Goal: Task Accomplishment & Management: Manage account settings

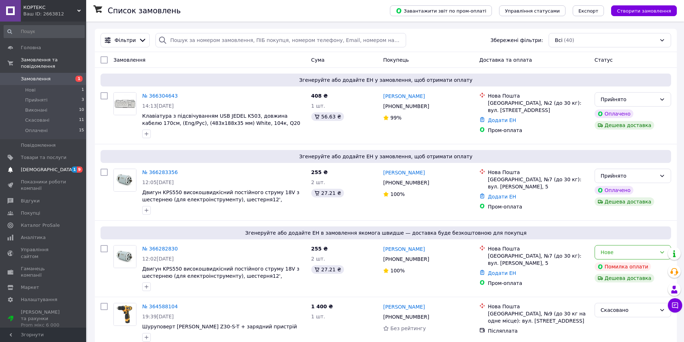
click at [51, 167] on span "[DEMOGRAPHIC_DATA]" at bounding box center [44, 170] width 46 height 6
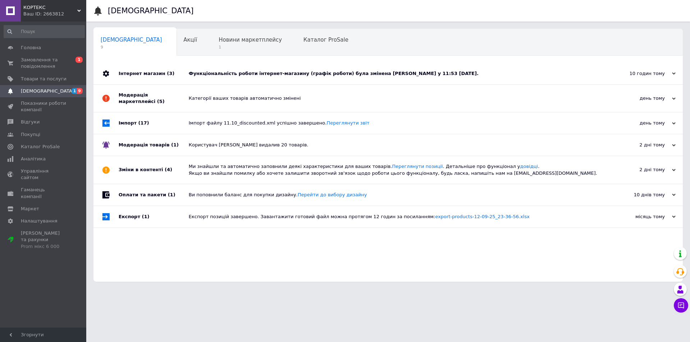
click at [220, 90] on div "Категорії ваших товарів автоматично змінені" at bounding box center [396, 98] width 415 height 27
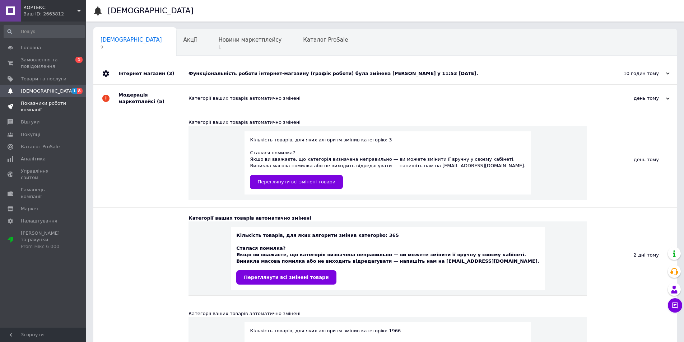
click at [37, 112] on span "Показники роботи компанії" at bounding box center [44, 106] width 46 height 13
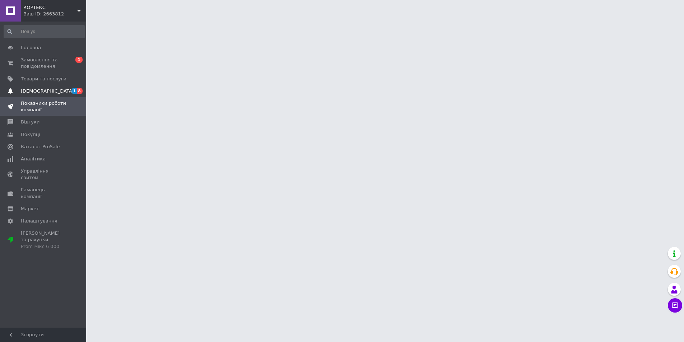
click at [49, 91] on span "[DEMOGRAPHIC_DATA]" at bounding box center [44, 91] width 46 height 6
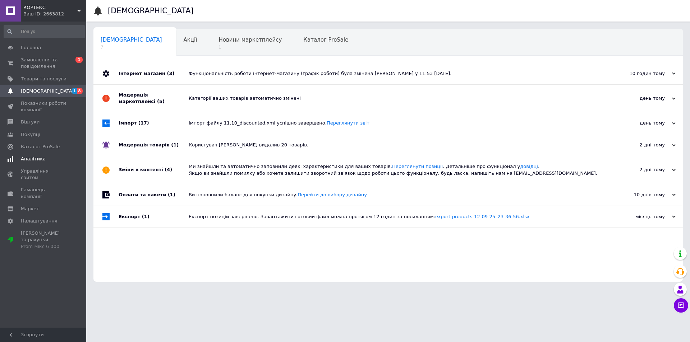
click at [51, 154] on link "Аналітика" at bounding box center [44, 159] width 88 height 12
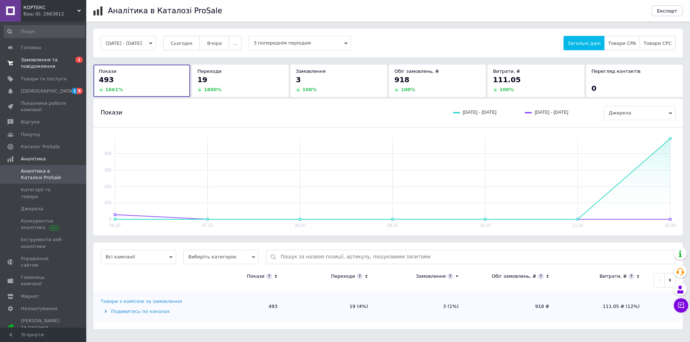
click at [46, 62] on span "Замовлення та повідомлення" at bounding box center [44, 63] width 46 height 13
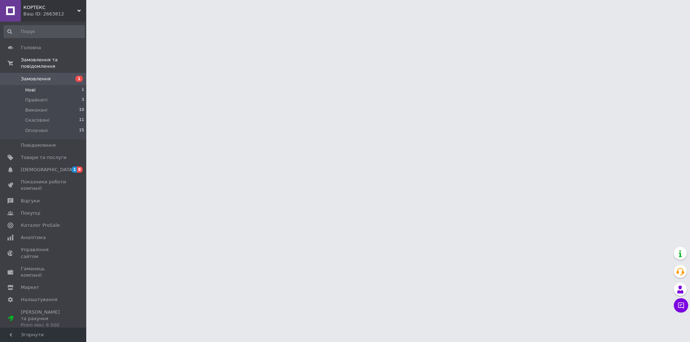
click at [58, 85] on li "Нові 1" at bounding box center [44, 90] width 88 height 10
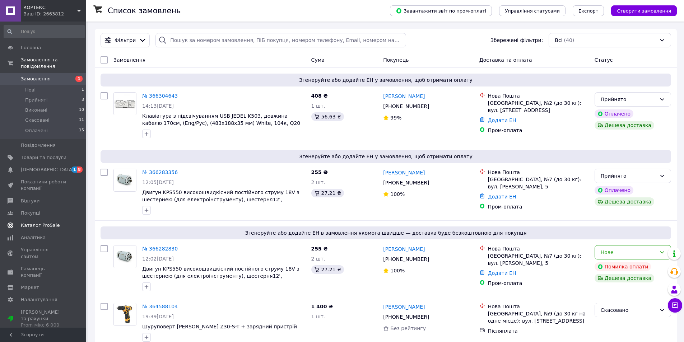
click at [40, 222] on span "Каталог ProSale" at bounding box center [40, 225] width 39 height 6
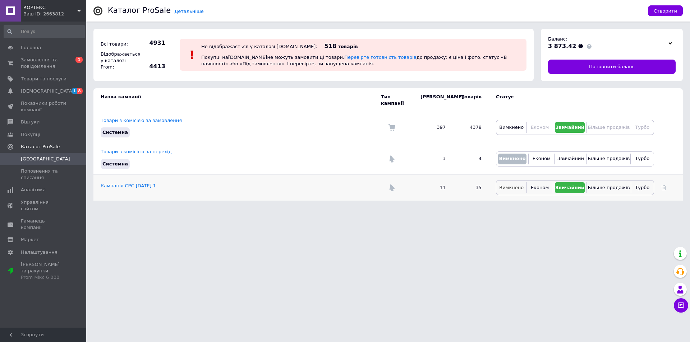
click at [513, 185] on span "Вимкнено" at bounding box center [511, 187] width 24 height 5
click at [507, 125] on span "Вимкнено" at bounding box center [511, 127] width 24 height 5
click at [46, 91] on span "[DEMOGRAPHIC_DATA]" at bounding box center [47, 91] width 53 height 6
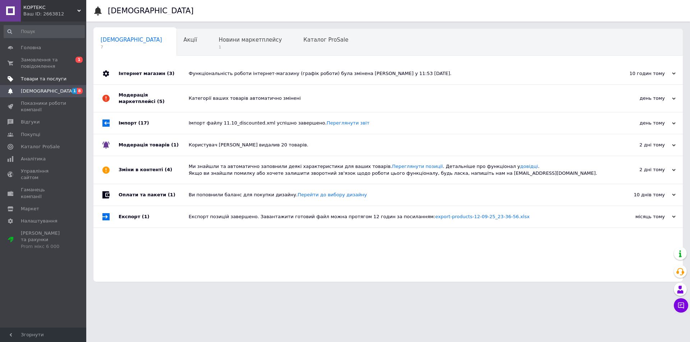
click at [46, 78] on span "Товари та послуги" at bounding box center [44, 79] width 46 height 6
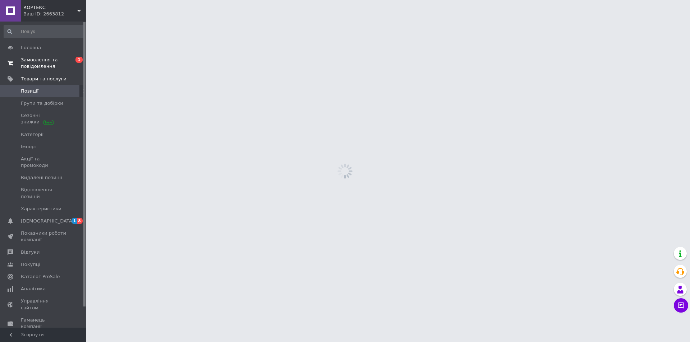
click at [49, 60] on span "Замовлення та повідомлення" at bounding box center [44, 63] width 46 height 13
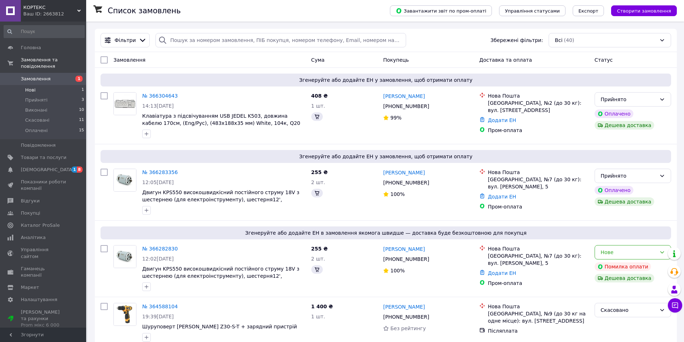
click at [48, 85] on li "Нові 1" at bounding box center [44, 90] width 88 height 10
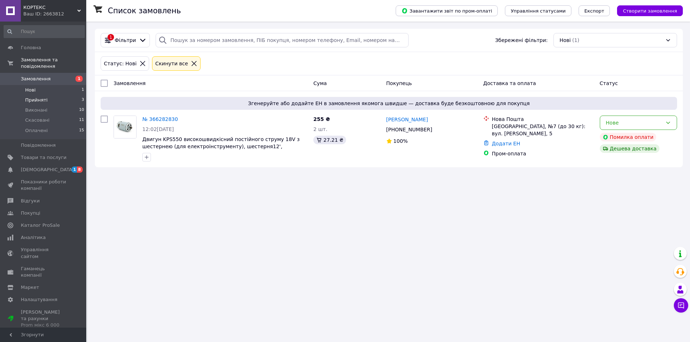
click at [43, 97] on span "Прийняті" at bounding box center [36, 100] width 22 height 6
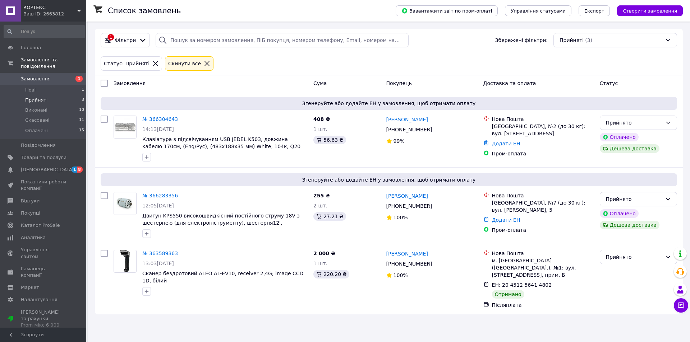
click at [72, 10] on span "КОРТЕКС" at bounding box center [50, 7] width 54 height 6
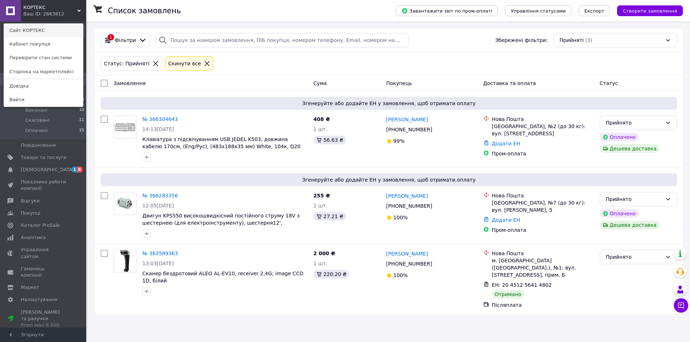
click at [47, 34] on link "Сайт КОРТЕКС" at bounding box center [43, 31] width 79 height 14
